Goal: Task Accomplishment & Management: Manage account settings

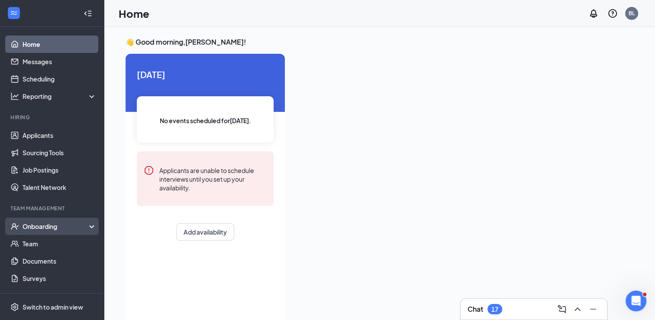
click at [54, 221] on div "Onboarding" at bounding box center [52, 225] width 104 height 17
click at [43, 225] on div "Onboarding" at bounding box center [56, 226] width 67 height 9
click at [49, 222] on div "Onboarding" at bounding box center [56, 226] width 67 height 9
click at [38, 245] on link "Overview" at bounding box center [60, 243] width 74 height 17
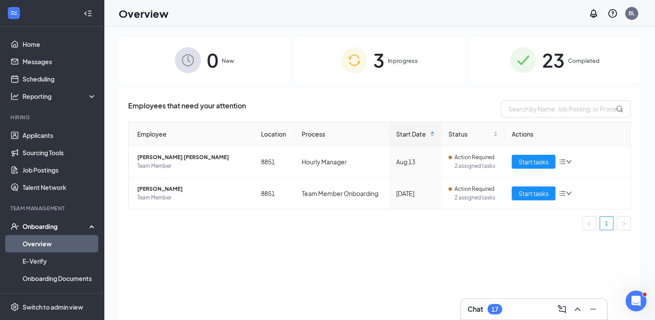
click at [399, 62] on span "In progress" at bounding box center [403, 60] width 30 height 9
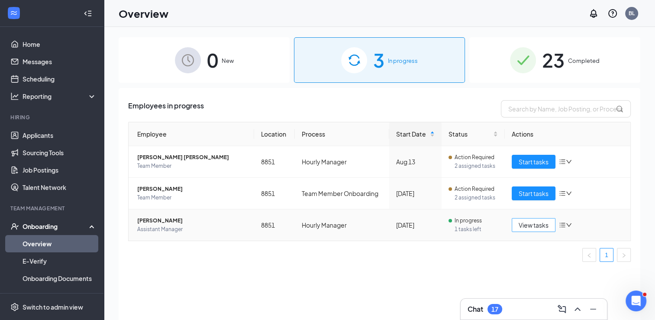
click at [541, 223] on span "View tasks" at bounding box center [534, 225] width 30 height 10
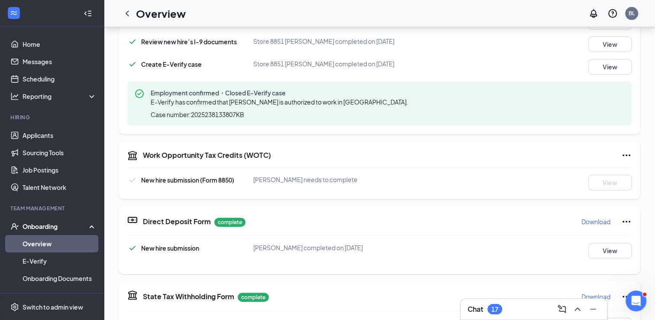
scroll to position [320, 0]
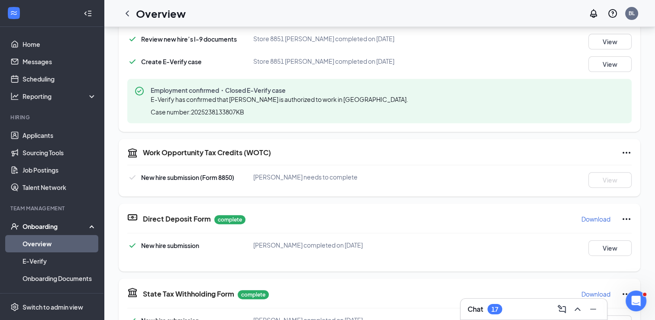
click at [621, 155] on icon "Ellipses" at bounding box center [626, 152] width 10 height 10
click at [595, 189] on span "Mark as complete" at bounding box center [572, 188] width 51 height 9
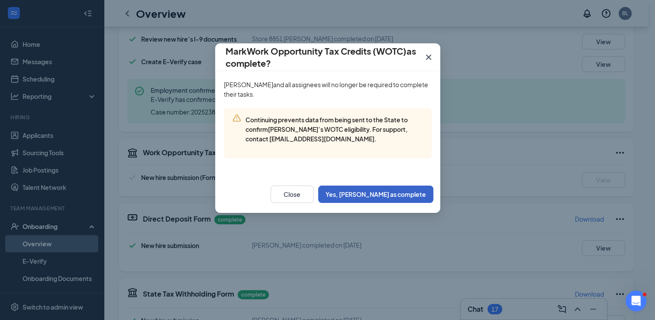
click at [379, 194] on button "Yes, [PERSON_NAME] as complete" at bounding box center [375, 193] width 115 height 17
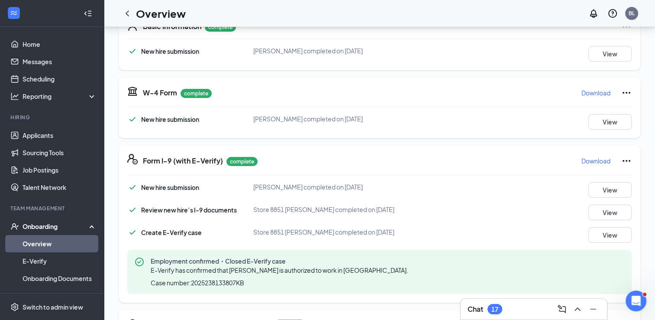
scroll to position [0, 0]
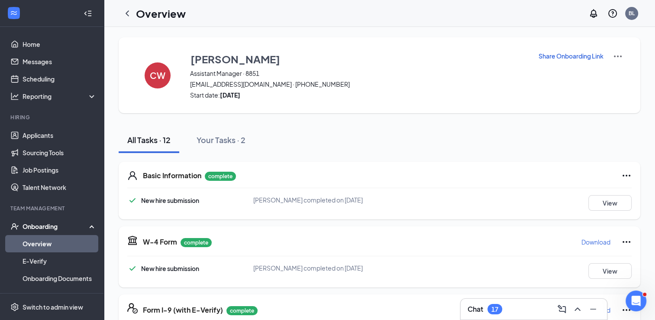
click at [46, 248] on link "Overview" at bounding box center [60, 243] width 74 height 17
